Goal: Navigation & Orientation: Find specific page/section

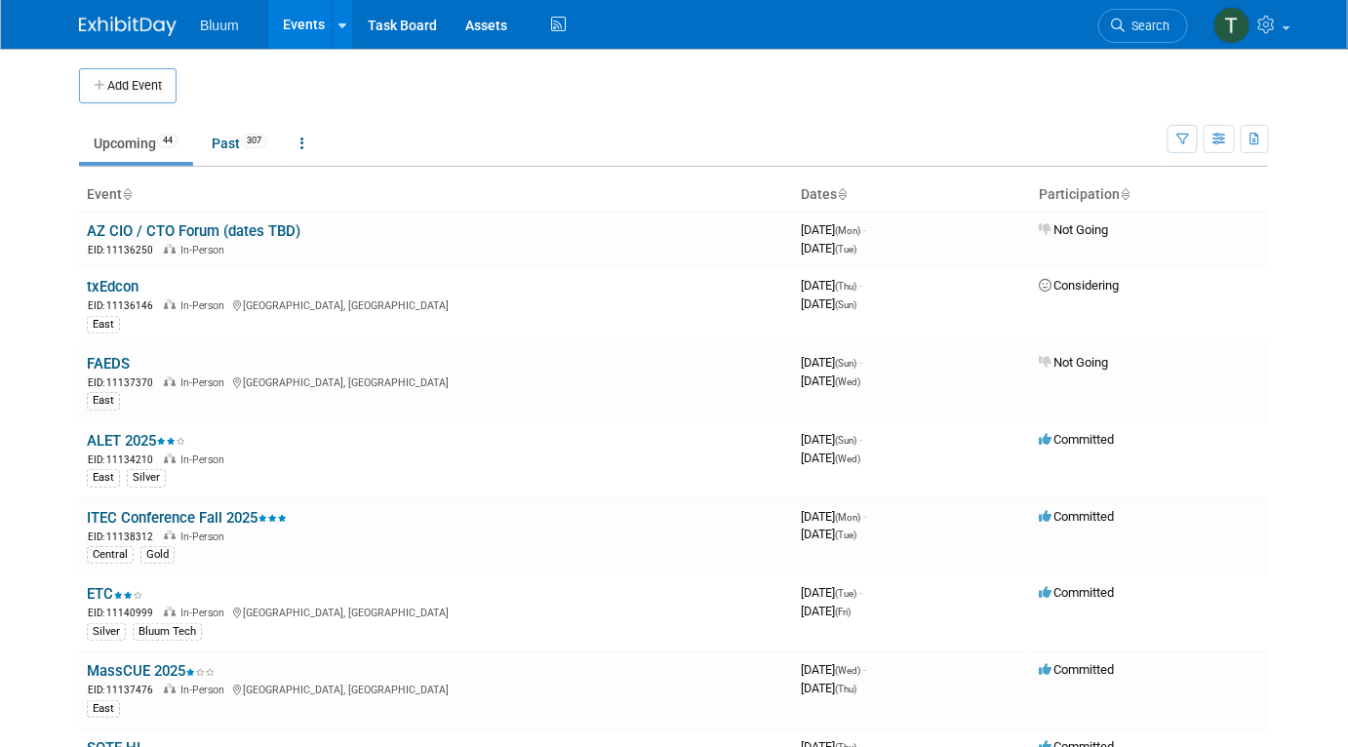
click at [551, 125] on ul "Upcoming 44 Past 307 All Events 351 Past and Upcoming Grouped Annually Events g…" at bounding box center [623, 145] width 1089 height 44
click at [371, 100] on td at bounding box center [694, 85] width 1035 height 35
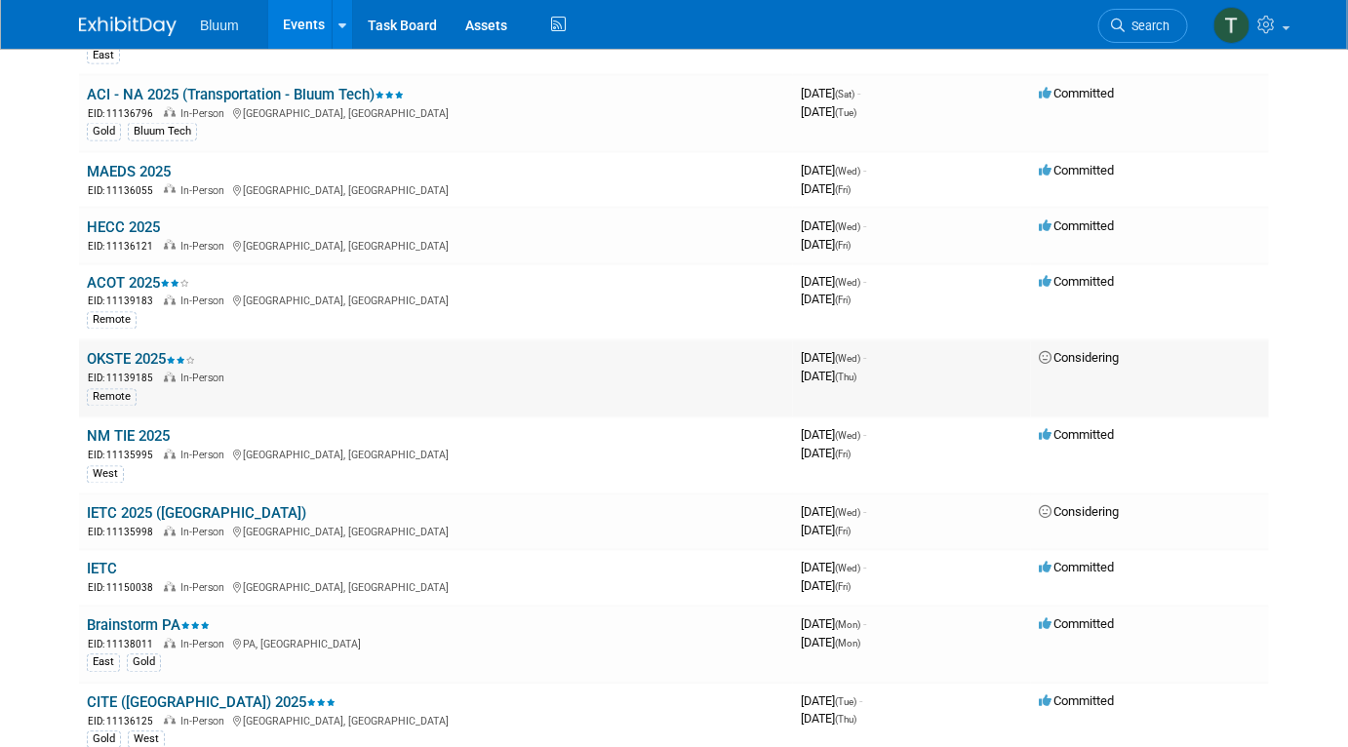
scroll to position [1241, 0]
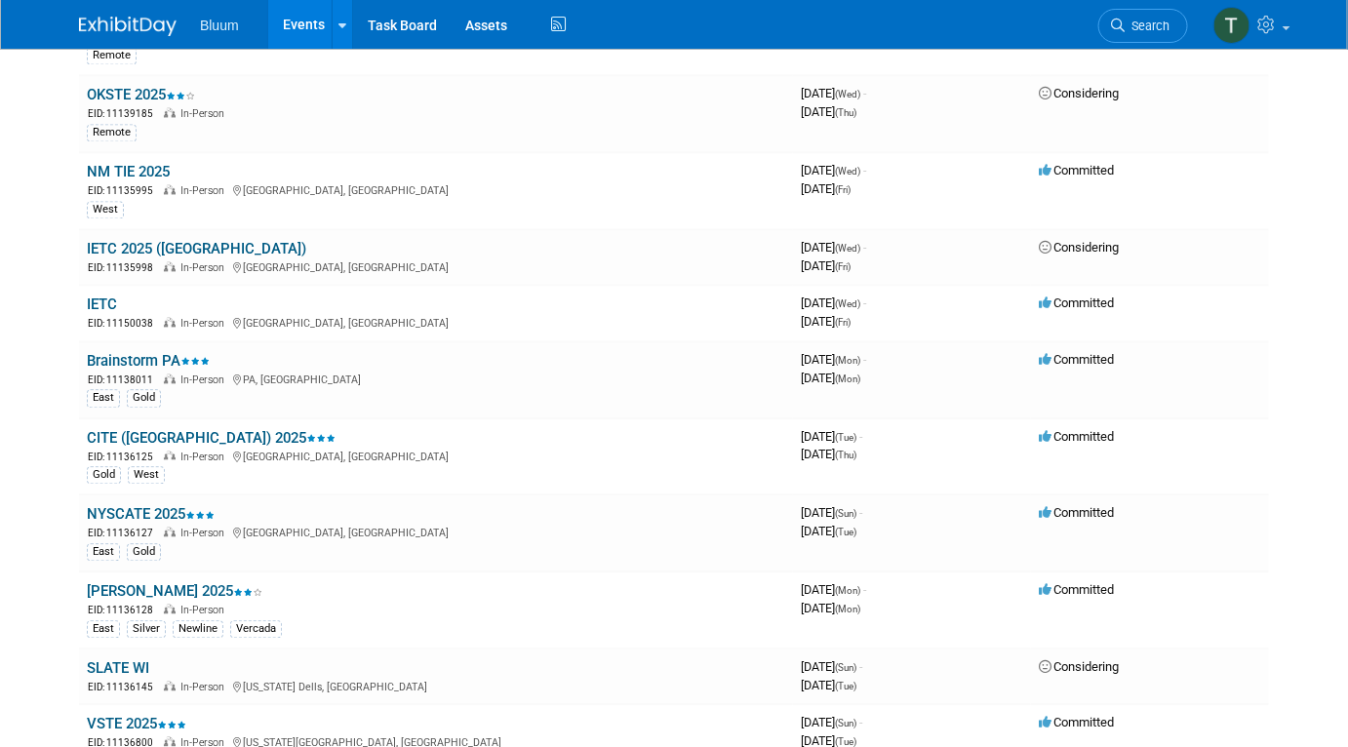
click at [144, 86] on link "OKSTE 2025" at bounding box center [141, 95] width 108 height 18
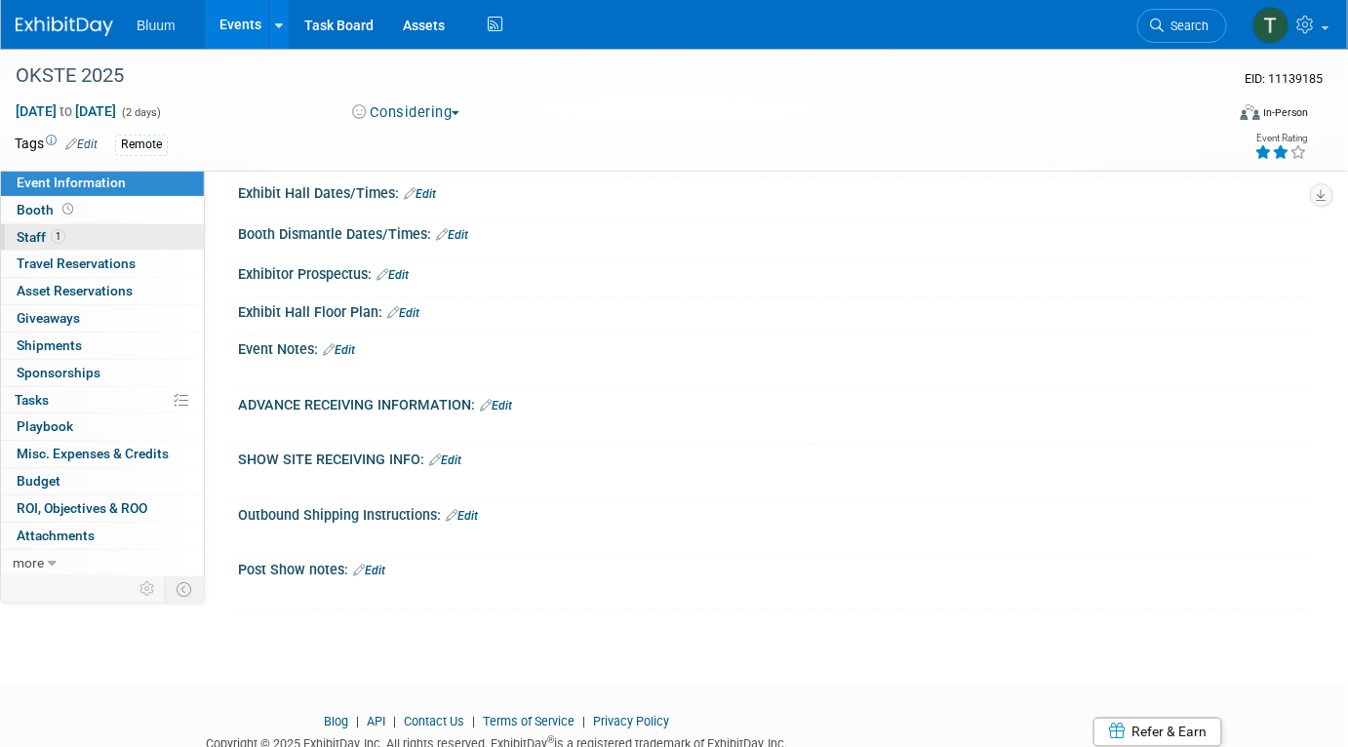
scroll to position [502, 0]
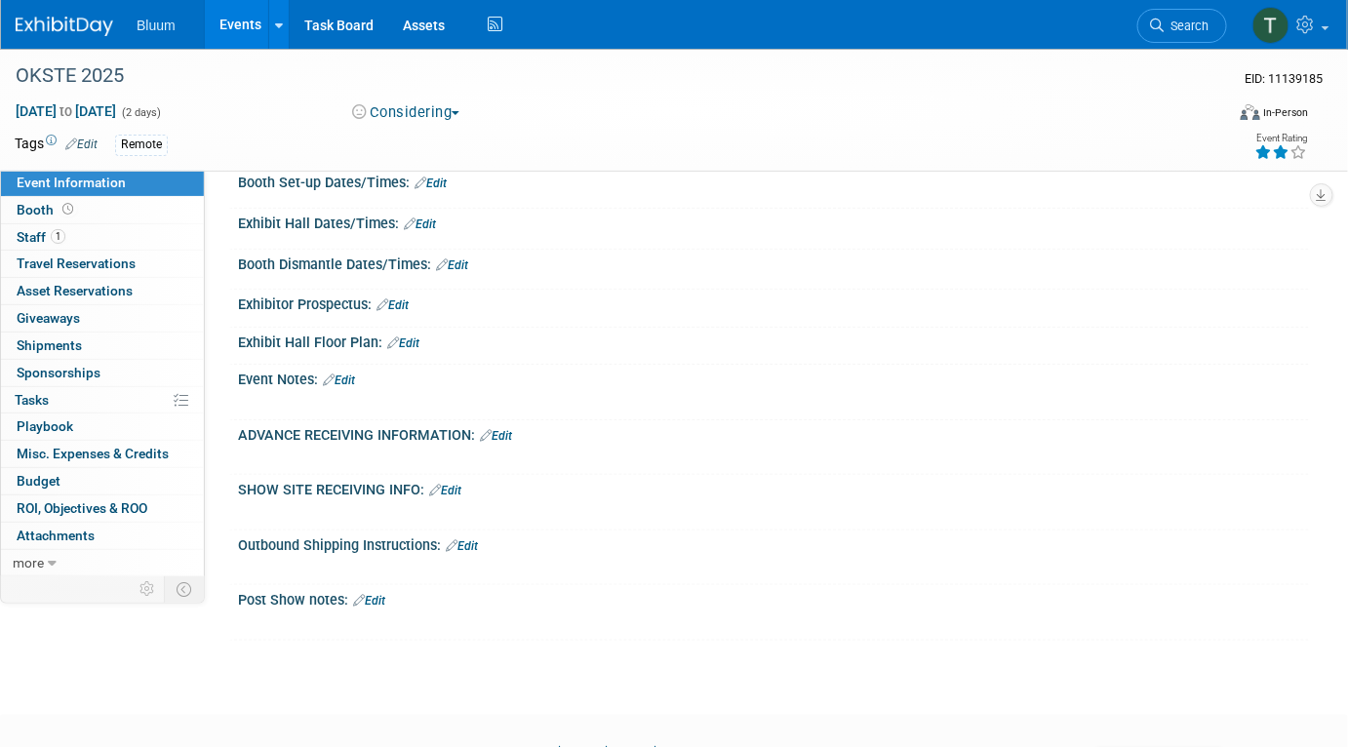
click at [234, 22] on link "Events" at bounding box center [240, 24] width 71 height 49
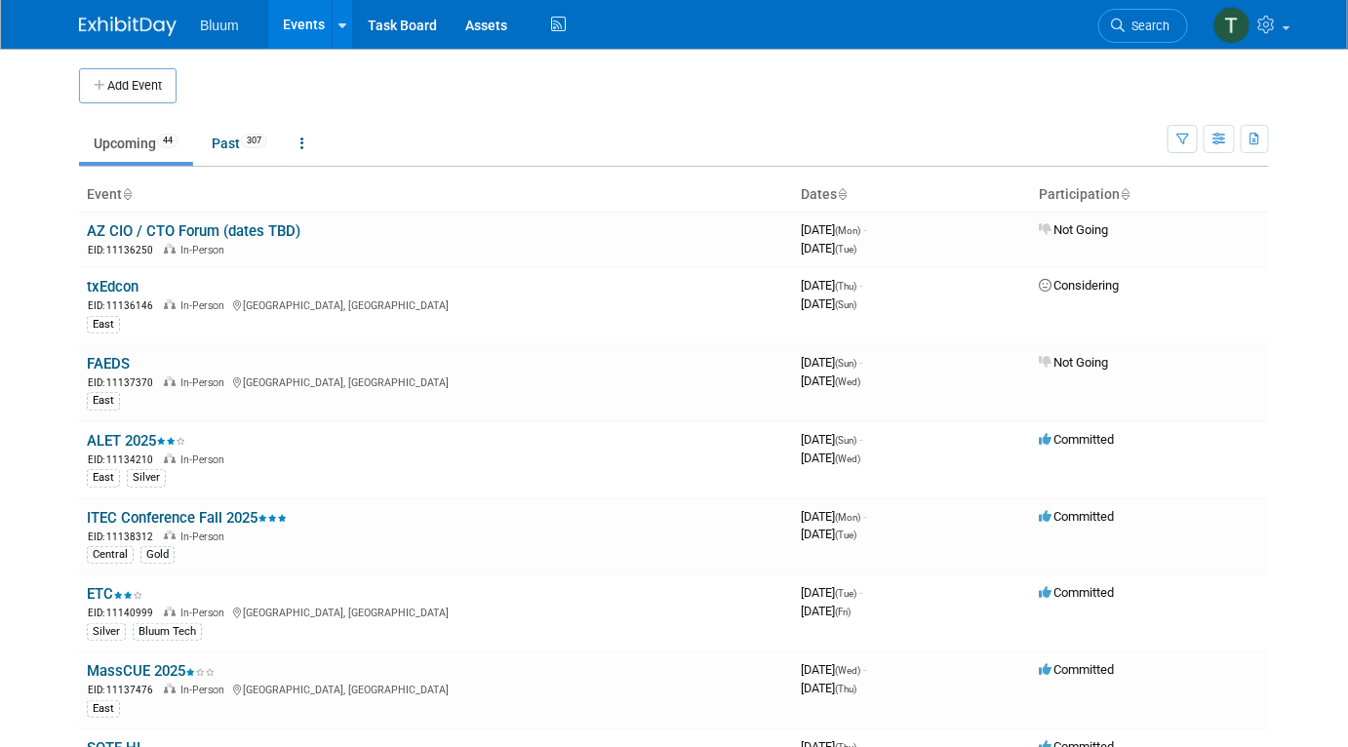
click at [439, 117] on td "Upcoming 44 Past 307 All Events 351 Past and Upcoming Grouped Annually Events g…" at bounding box center [623, 134] width 1089 height 63
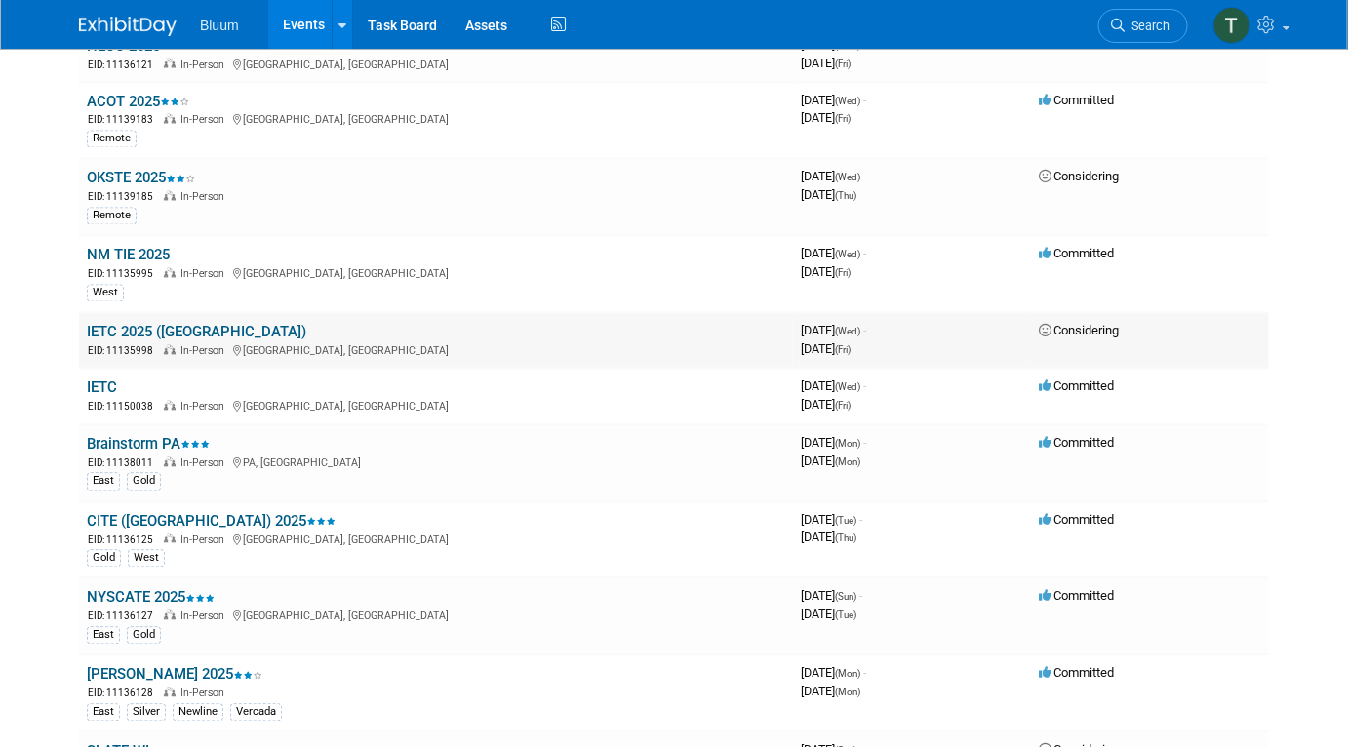
scroll to position [1330, 0]
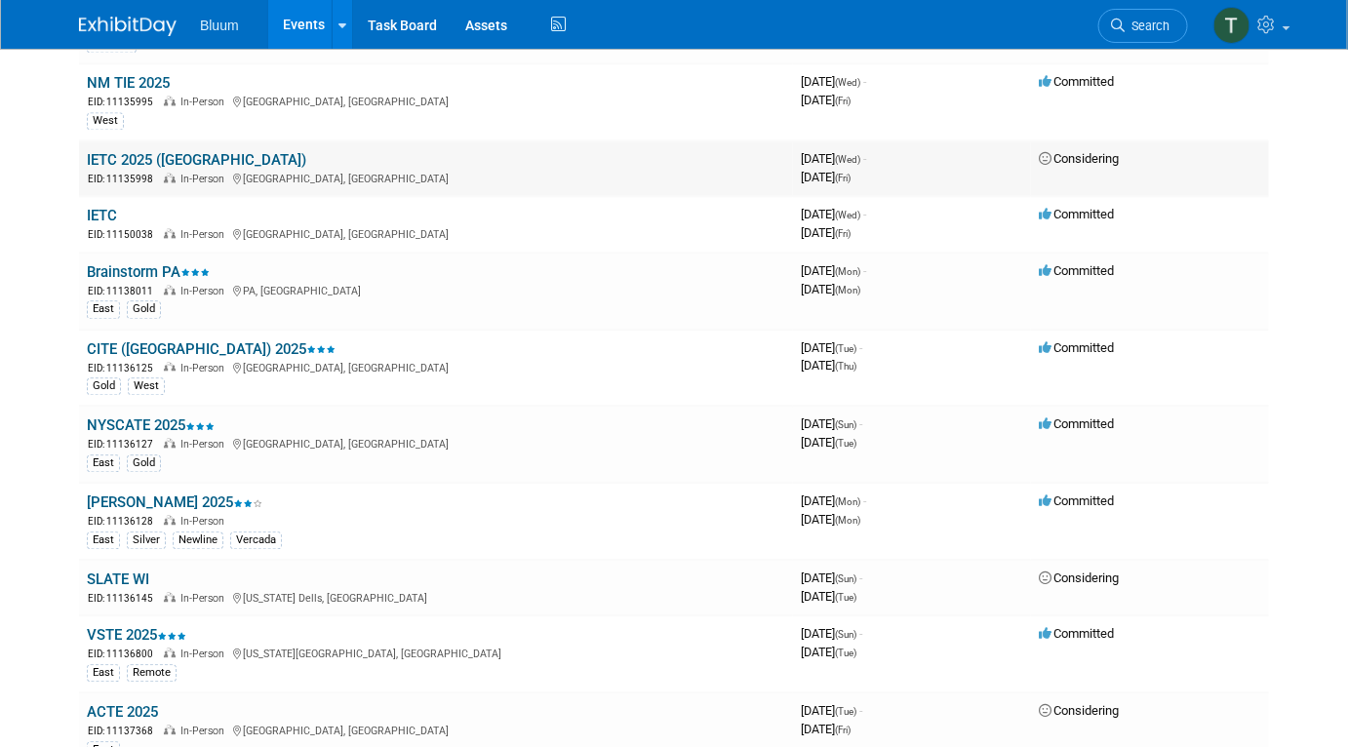
click at [126, 174] on span "EID: 11135998" at bounding box center [124, 179] width 73 height 11
click at [130, 151] on link "IETC 2025 ([GEOGRAPHIC_DATA])" at bounding box center [197, 160] width 220 height 18
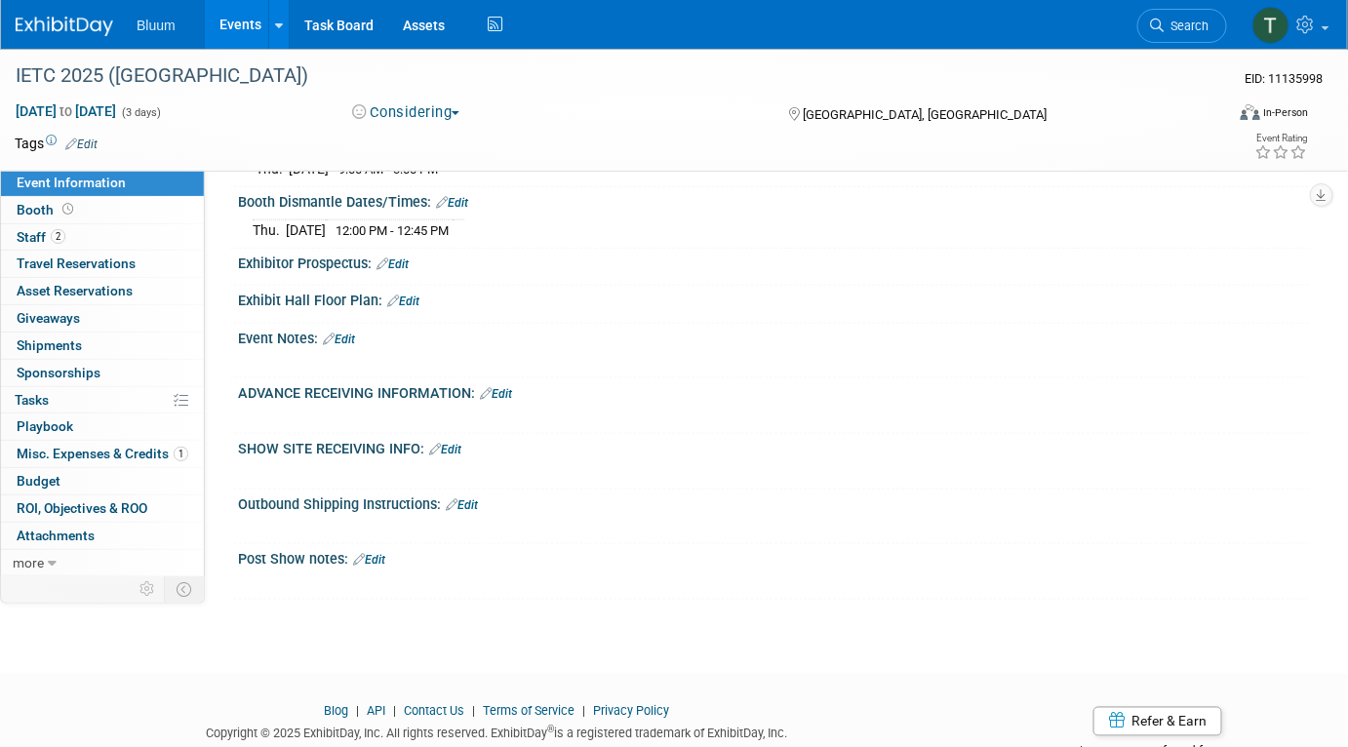
scroll to position [715, 0]
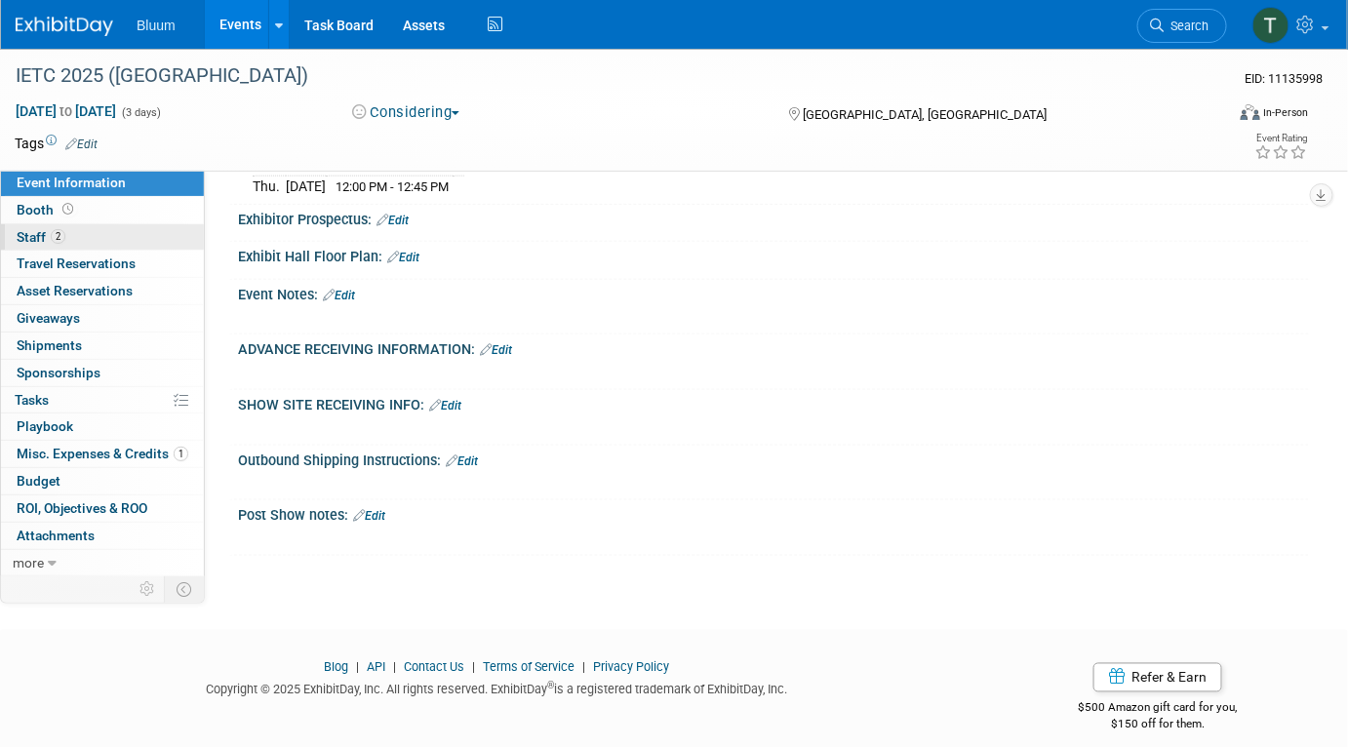
click at [118, 234] on link "2 Staff 2" at bounding box center [102, 237] width 203 height 26
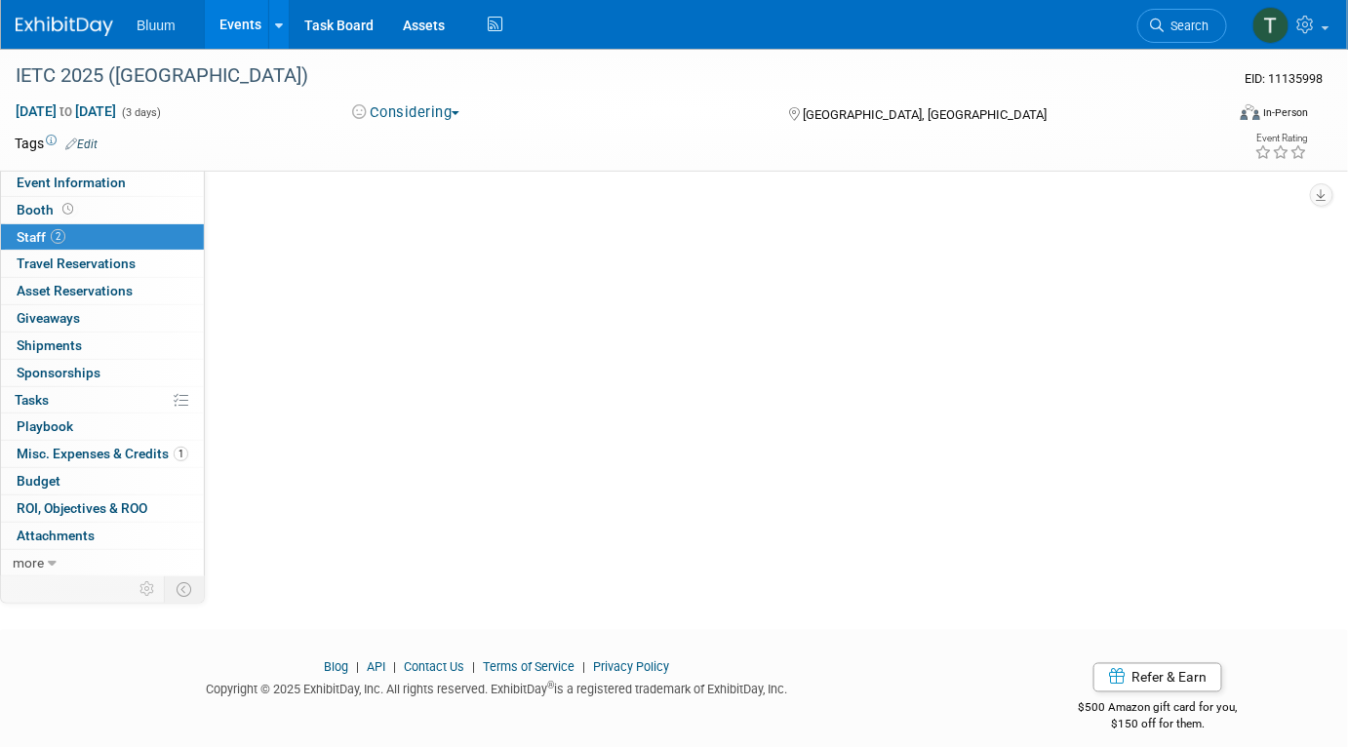
scroll to position [0, 0]
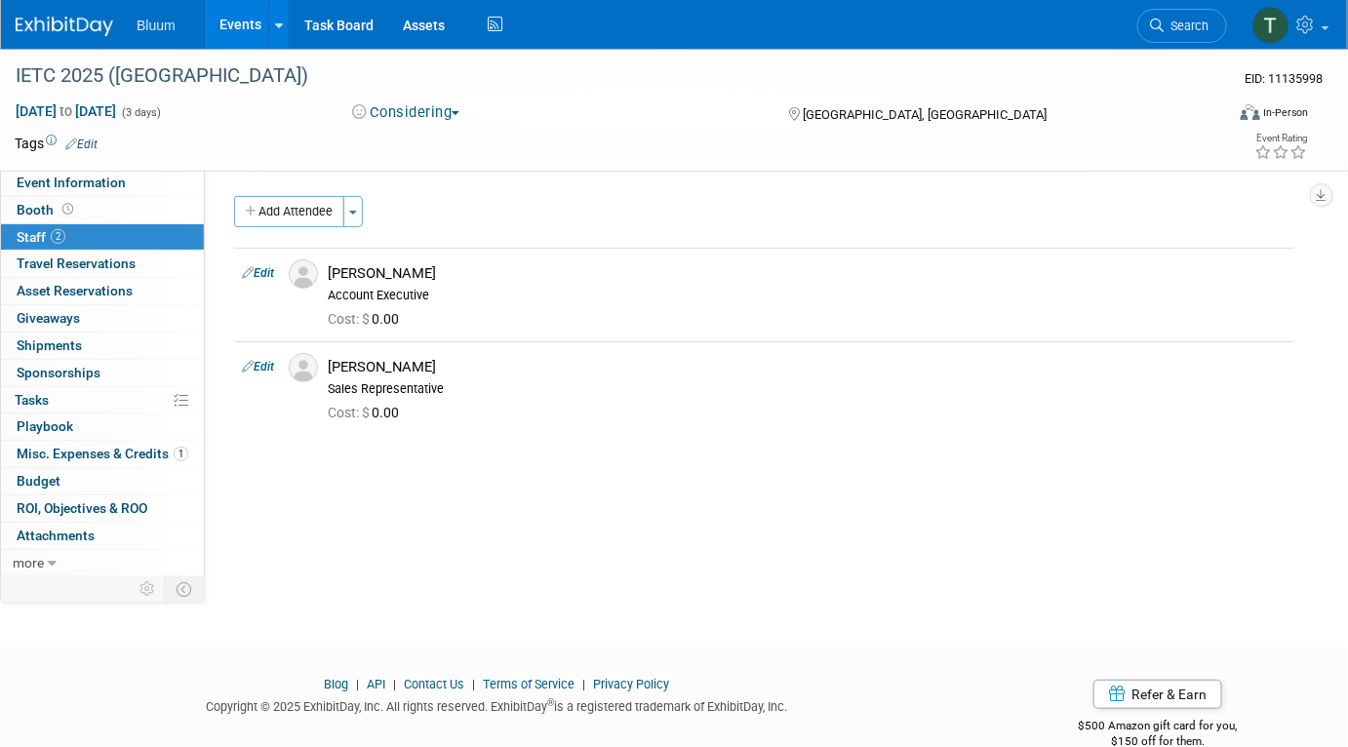
click at [241, 17] on link "Events" at bounding box center [240, 24] width 71 height 49
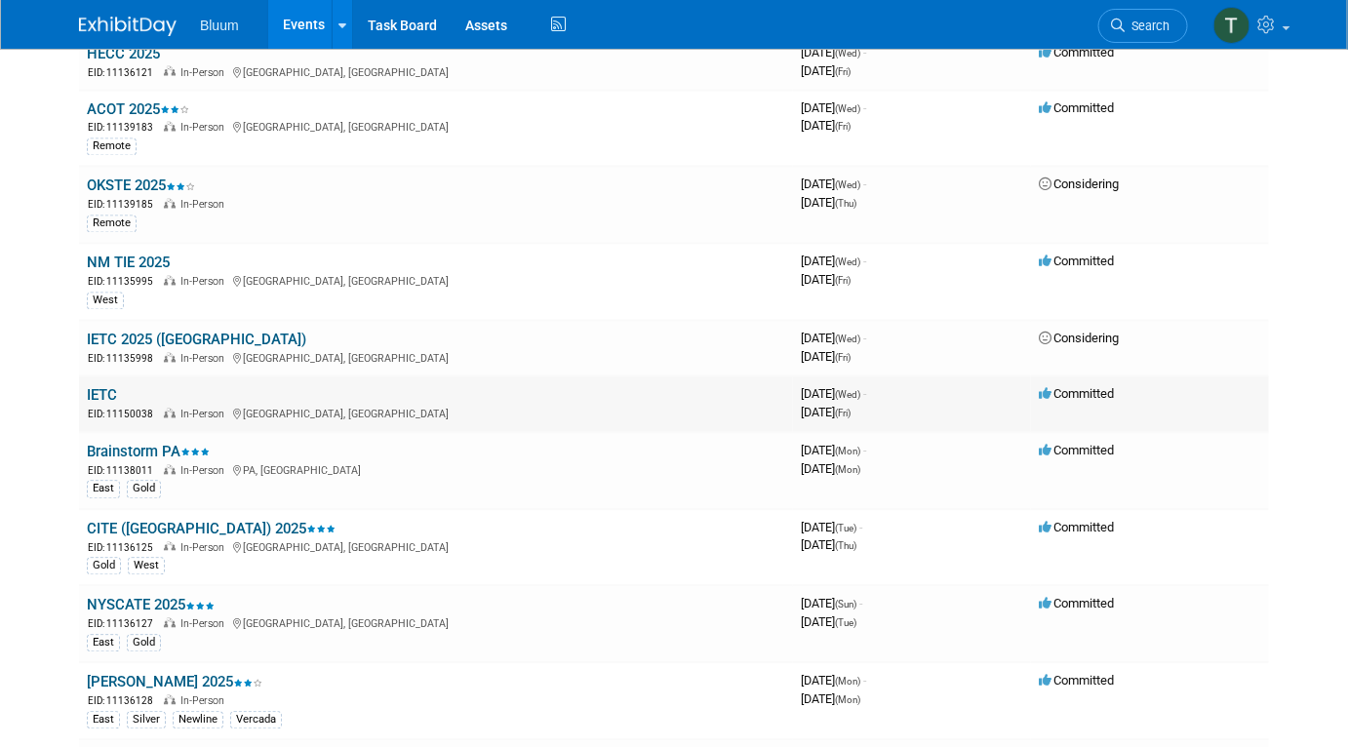
scroll to position [1152, 0]
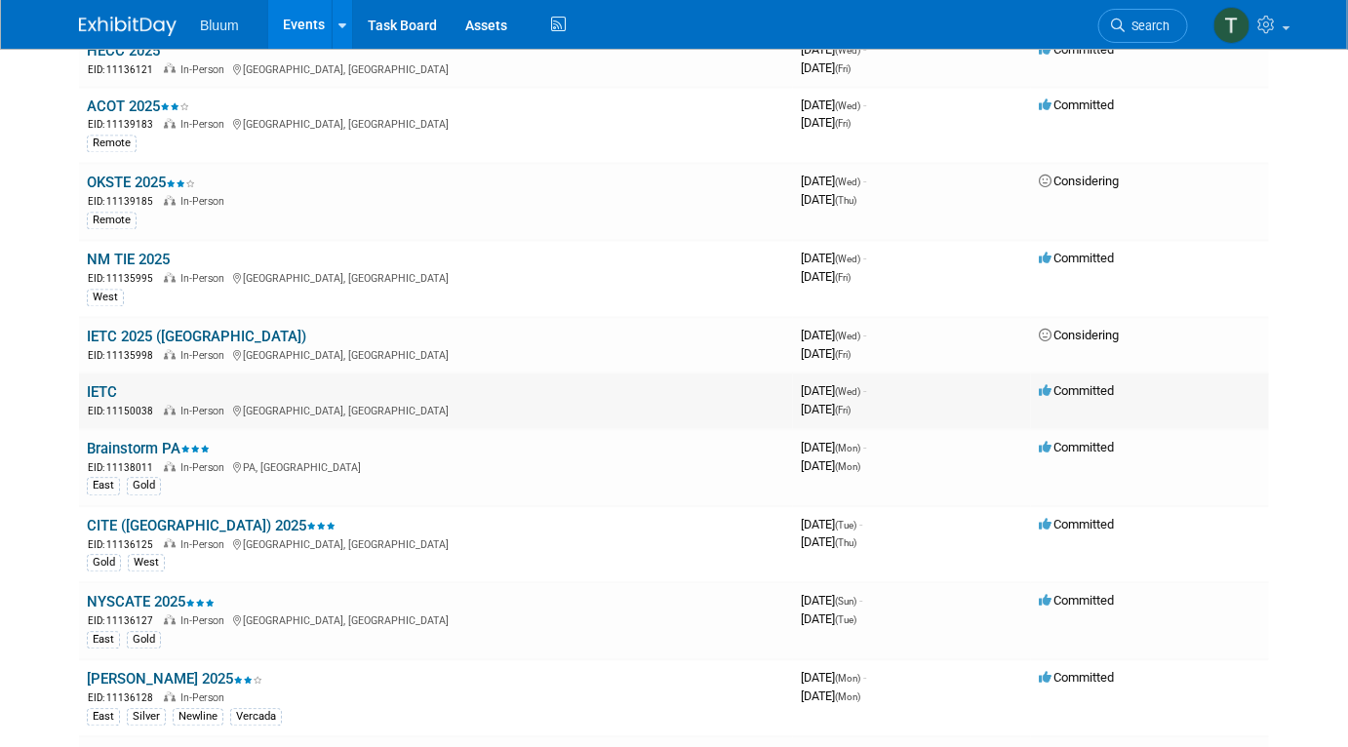
click at [104, 384] on link "IETC" at bounding box center [102, 393] width 30 height 18
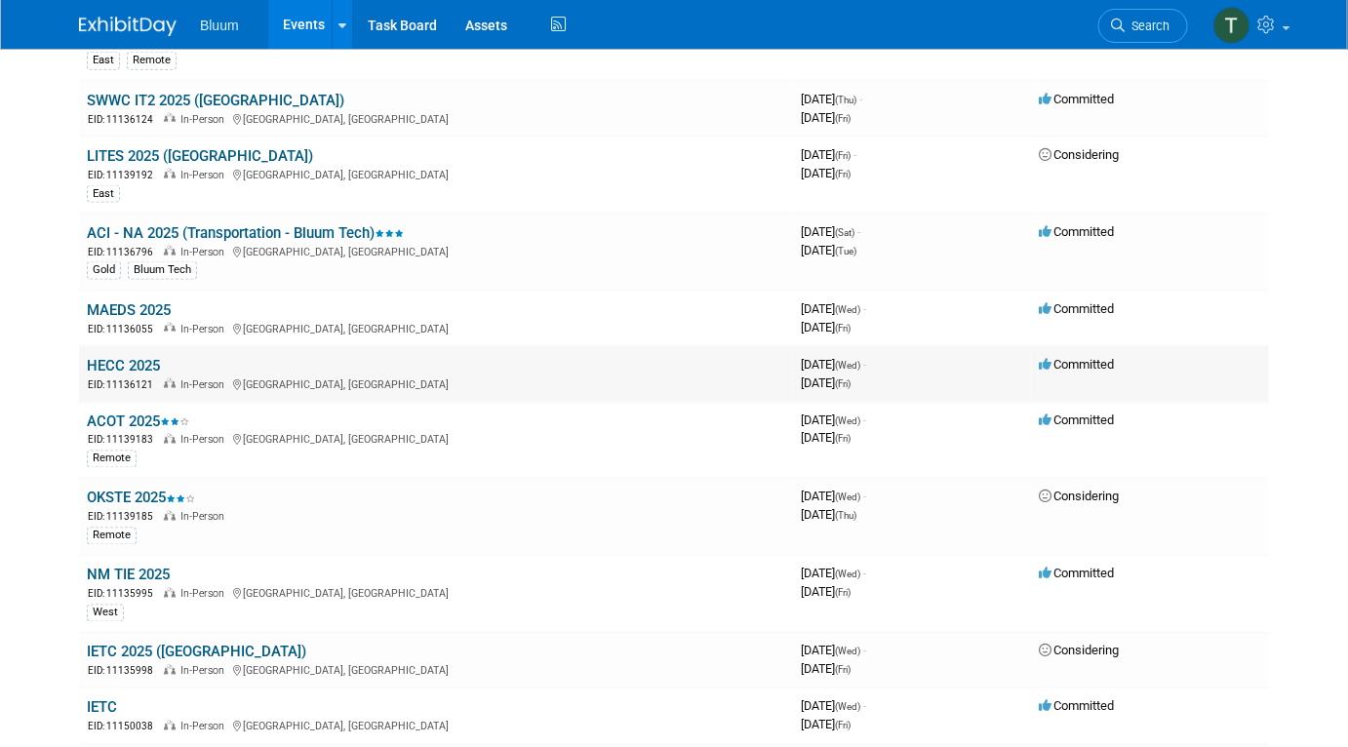
scroll to position [976, 0]
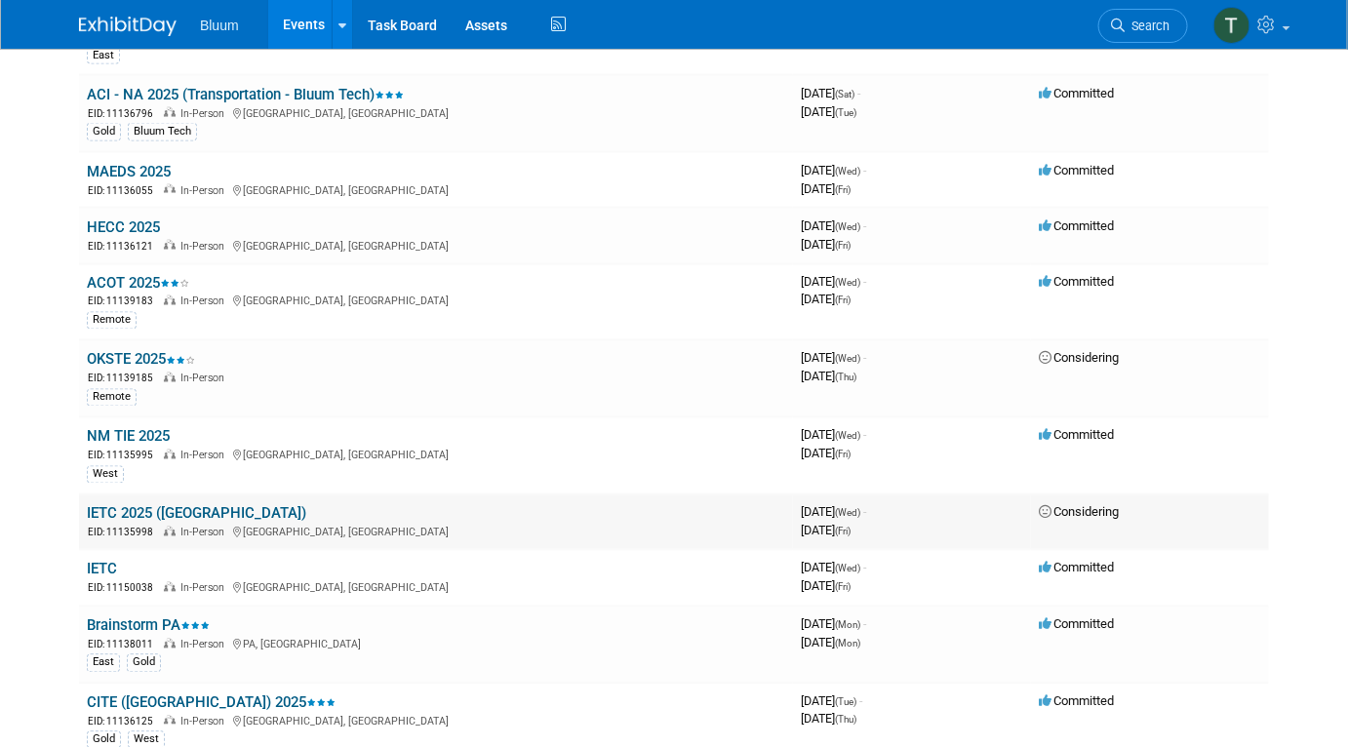
click at [866, 505] on span "[DATE] (Wed) -" at bounding box center [833, 512] width 65 height 15
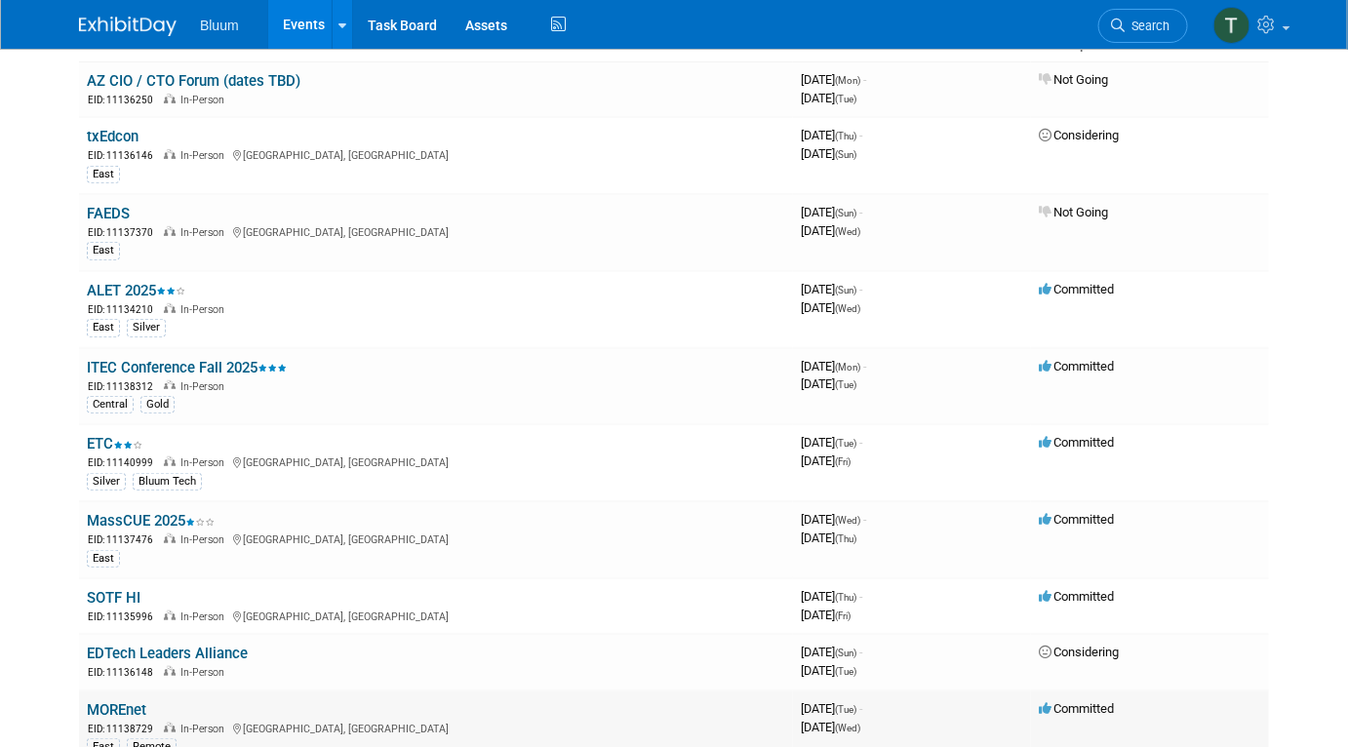
scroll to position [0, 0]
